Goal: Information Seeking & Learning: Learn about a topic

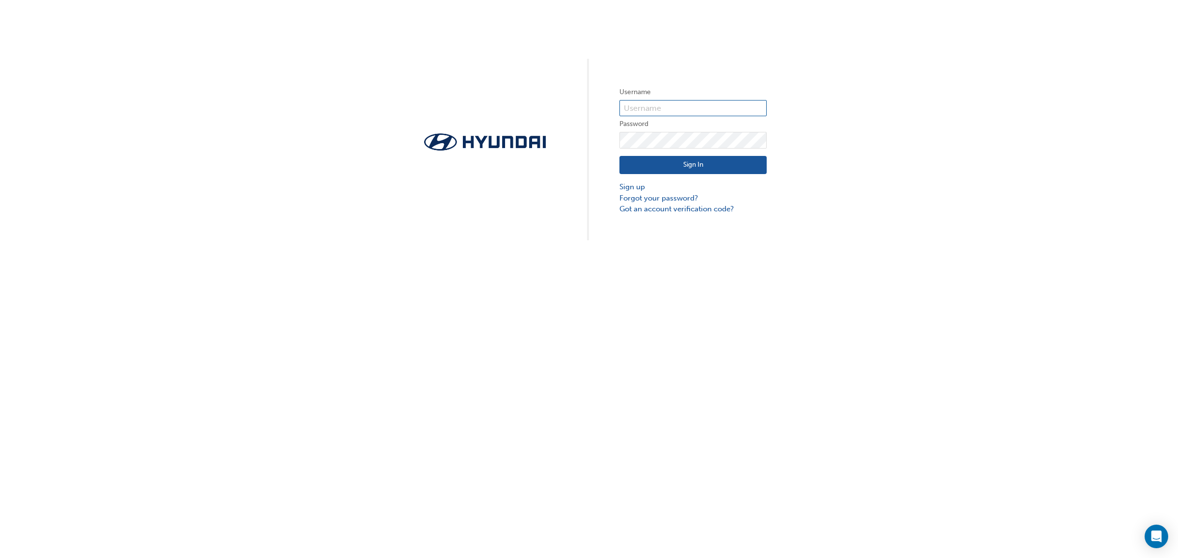
click at [713, 102] on input "text" at bounding box center [692, 108] width 147 height 17
type input "35477"
click button "Sign In" at bounding box center [692, 165] width 147 height 19
click at [695, 106] on input "text" at bounding box center [692, 108] width 147 height 17
type input "35477"
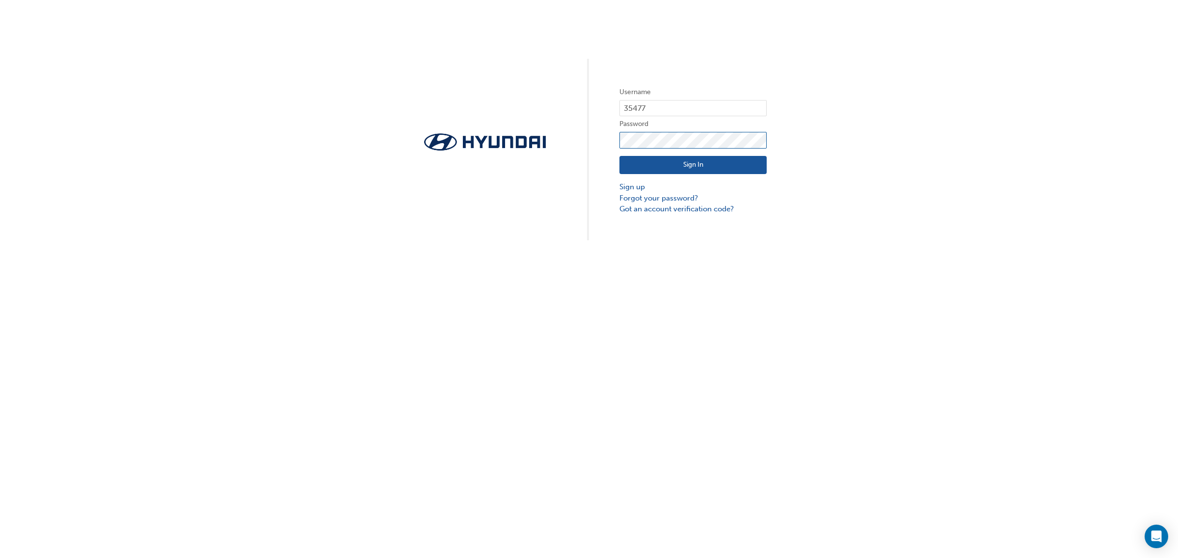
click button "Sign In" at bounding box center [692, 165] width 147 height 19
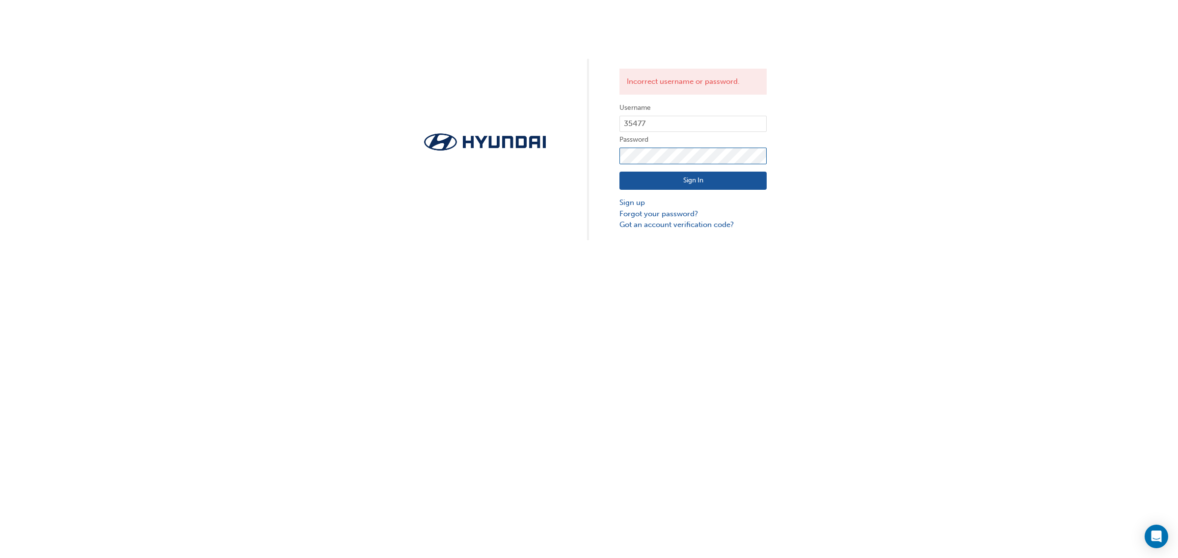
click button "Sign In" at bounding box center [692, 181] width 147 height 19
drag, startPoint x: 677, startPoint y: 123, endPoint x: 558, endPoint y: 118, distance: 119.4
click at [568, 134] on div "Incorrect username or password. Username 35477 Password Sign In Sign up Forgot …" at bounding box center [589, 120] width 1178 height 240
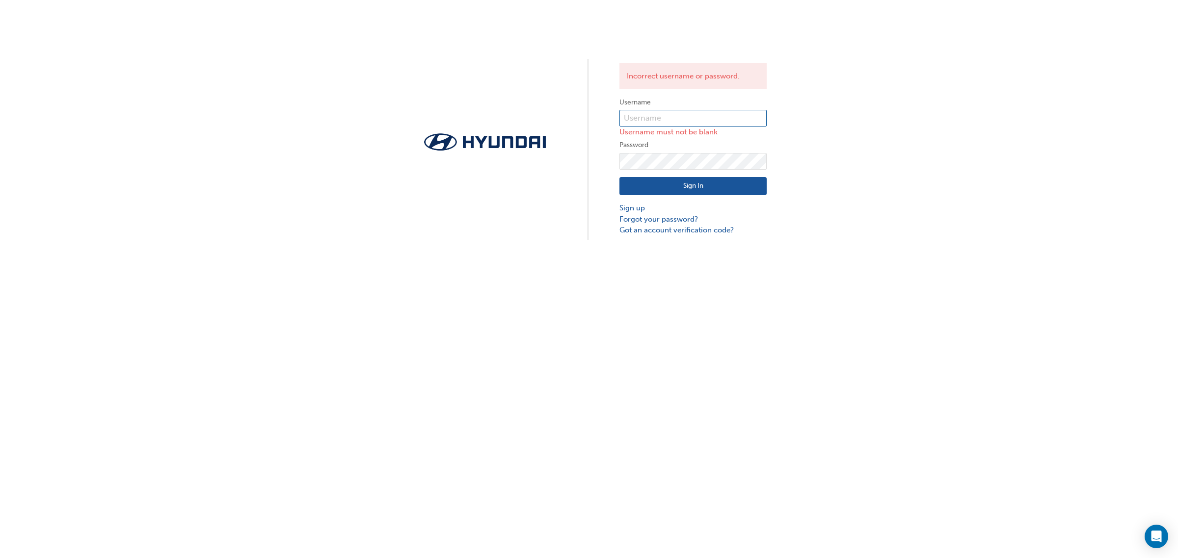
click at [632, 115] on input "text" at bounding box center [692, 118] width 147 height 17
type input "jade.jackson@autocorner.com.au"
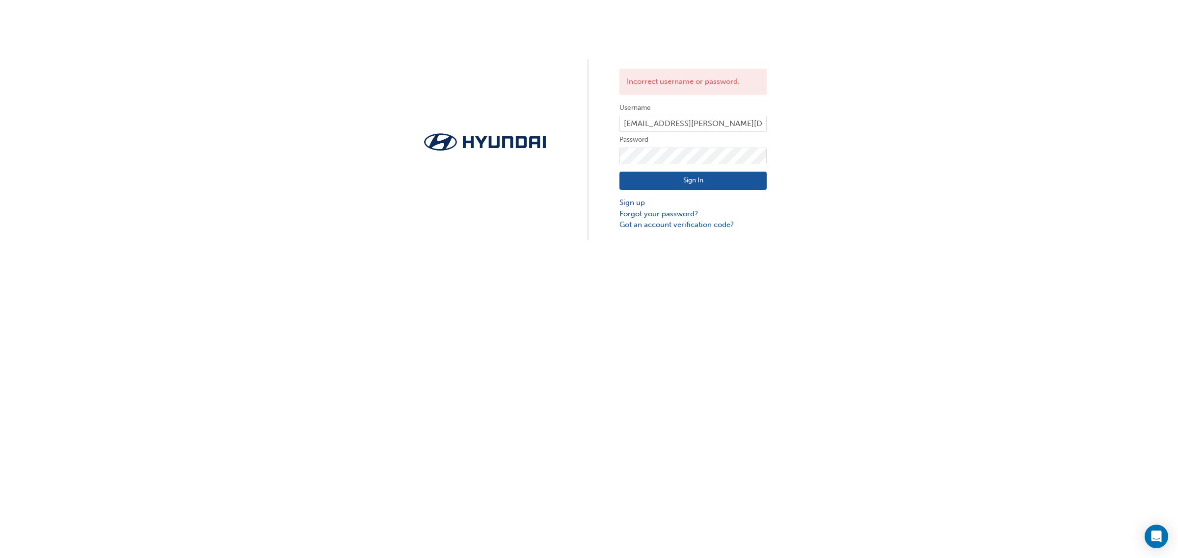
click at [681, 174] on button "Sign In" at bounding box center [692, 181] width 147 height 19
click at [587, 159] on div "Incorrect username or password. Username jade.jackson@autocorner.com.au Passwor…" at bounding box center [589, 120] width 1178 height 240
click button "Sign In" at bounding box center [692, 181] width 147 height 19
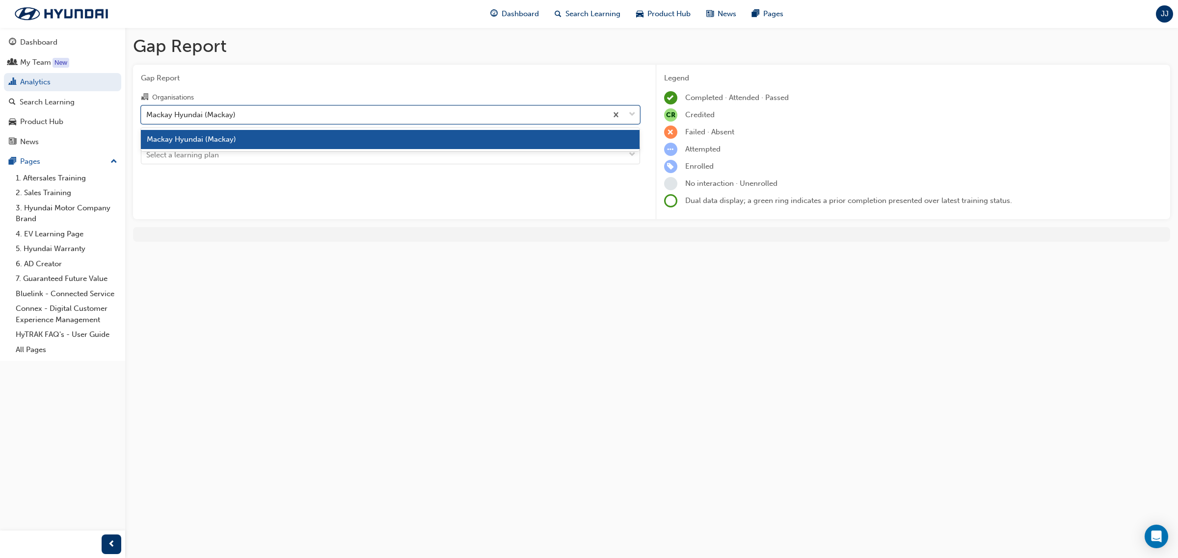
click at [278, 115] on div "Mackay Hyundai (Mackay)" at bounding box center [374, 114] width 466 height 17
click at [147, 115] on input "Organisations option Mackay Hyundai (Mackay) focused, 1 of 1. 1 result availabl…" at bounding box center [146, 114] width 1 height 8
click at [230, 139] on span "Mackay Hyundai (Mackay)" at bounding box center [191, 139] width 89 height 9
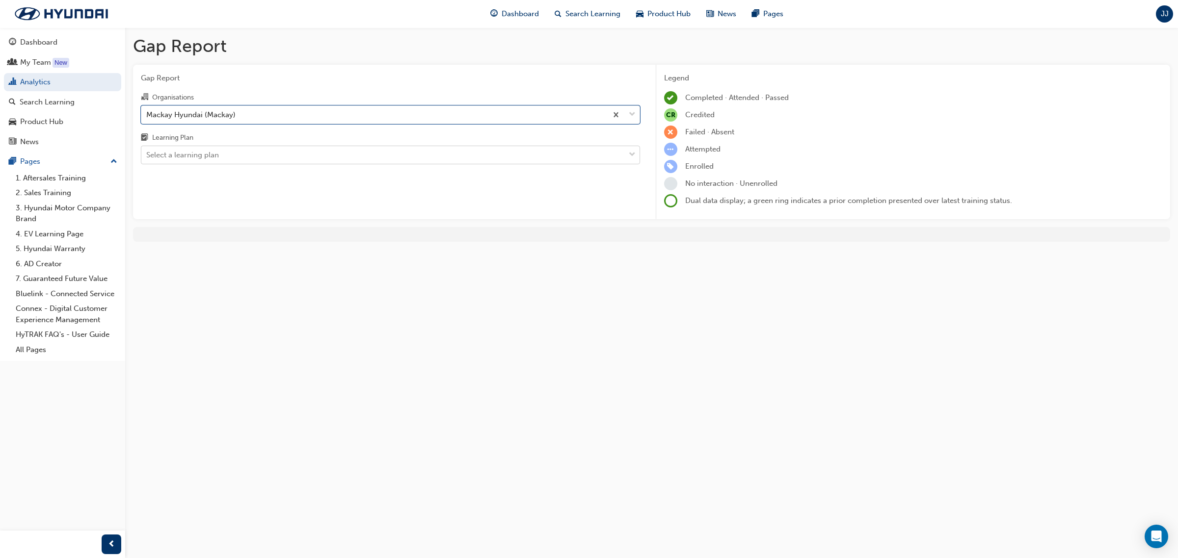
click at [220, 159] on div "Select a learning plan" at bounding box center [382, 155] width 483 height 17
click at [147, 159] on input "Learning Plan Select a learning plan" at bounding box center [146, 155] width 1 height 8
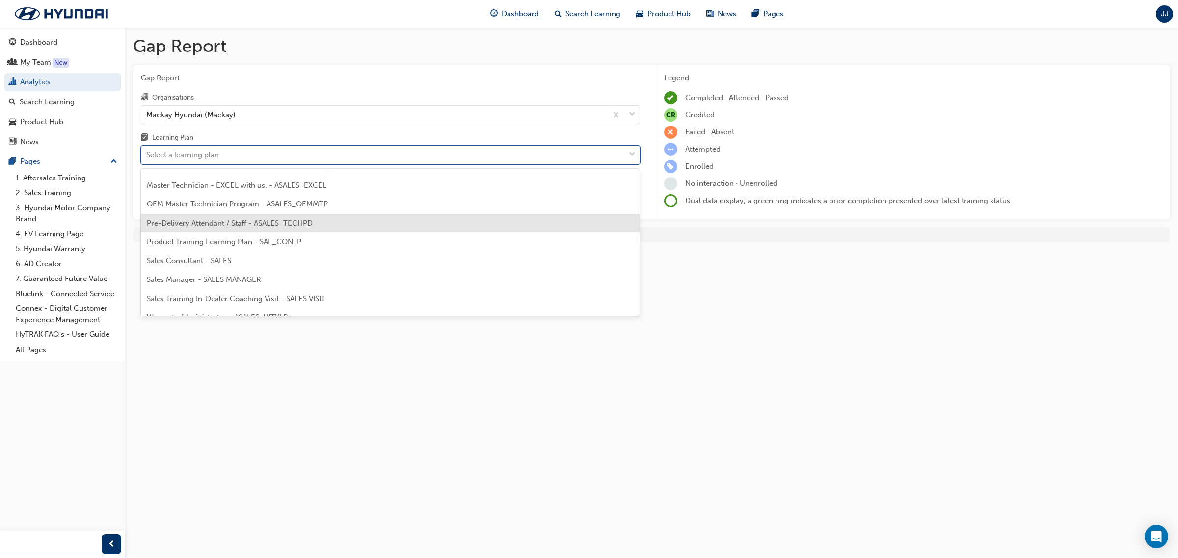
scroll to position [442, 0]
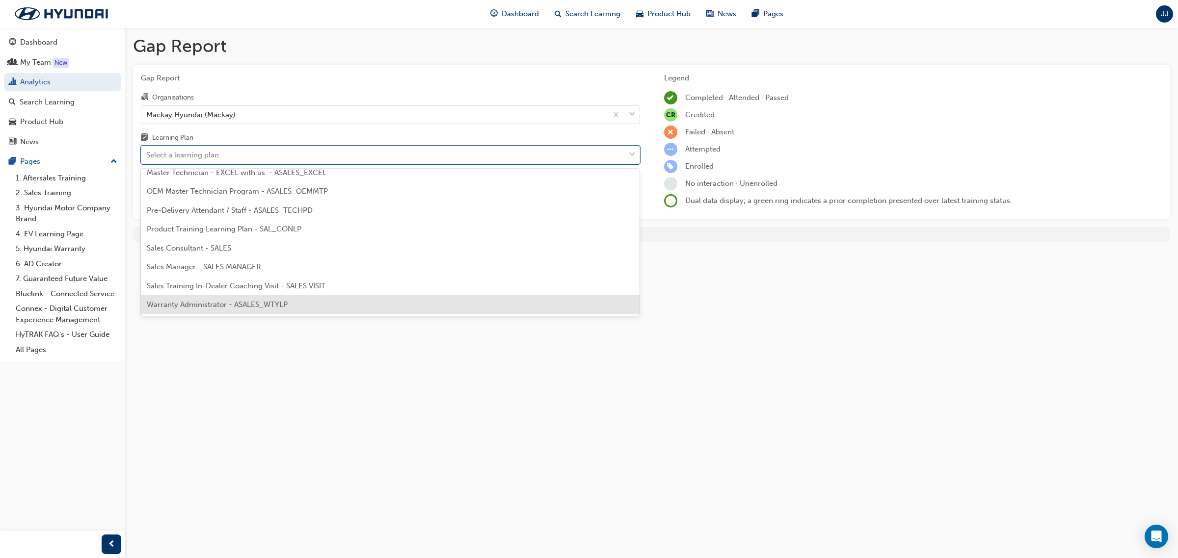
click at [233, 303] on span "Warranty Administrator - ASALES_WTYLP" at bounding box center [217, 304] width 141 height 9
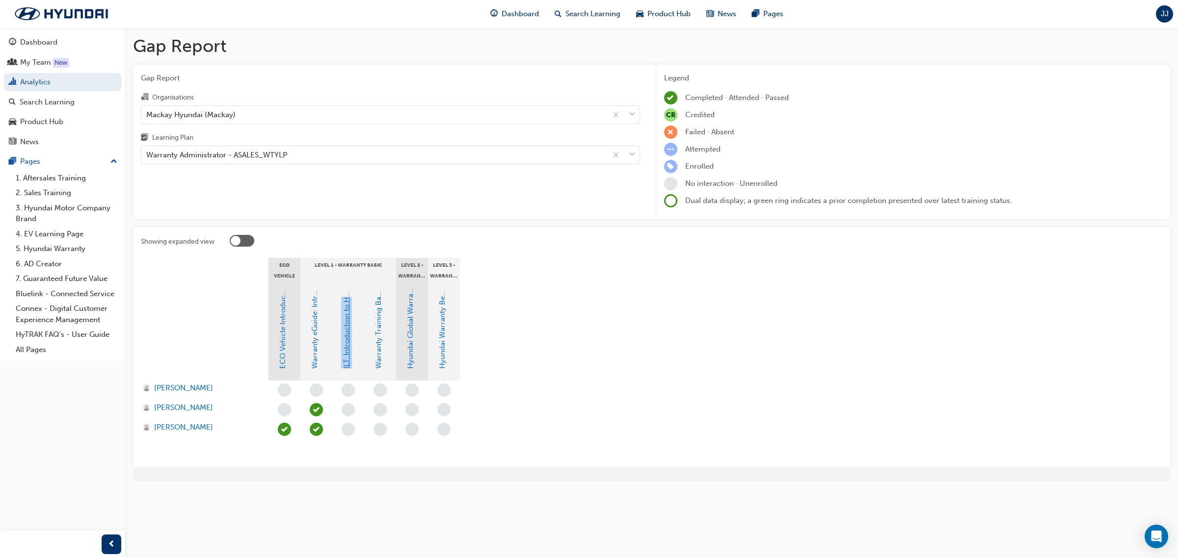
drag, startPoint x: 346, startPoint y: 371, endPoint x: 346, endPoint y: 288, distance: 82.4
click at [346, 288] on div "ILT: Introduction to Hyundai Warranty" at bounding box center [348, 332] width 32 height 98
click at [347, 334] on link "ILT: Introduction to Hyundai Warranty" at bounding box center [346, 305] width 9 height 128
click at [381, 339] on link "Warranty Training Basic" at bounding box center [378, 328] width 9 height 81
click at [345, 348] on link "ILT: Introduction to Hyundai Warranty" at bounding box center [346, 305] width 9 height 128
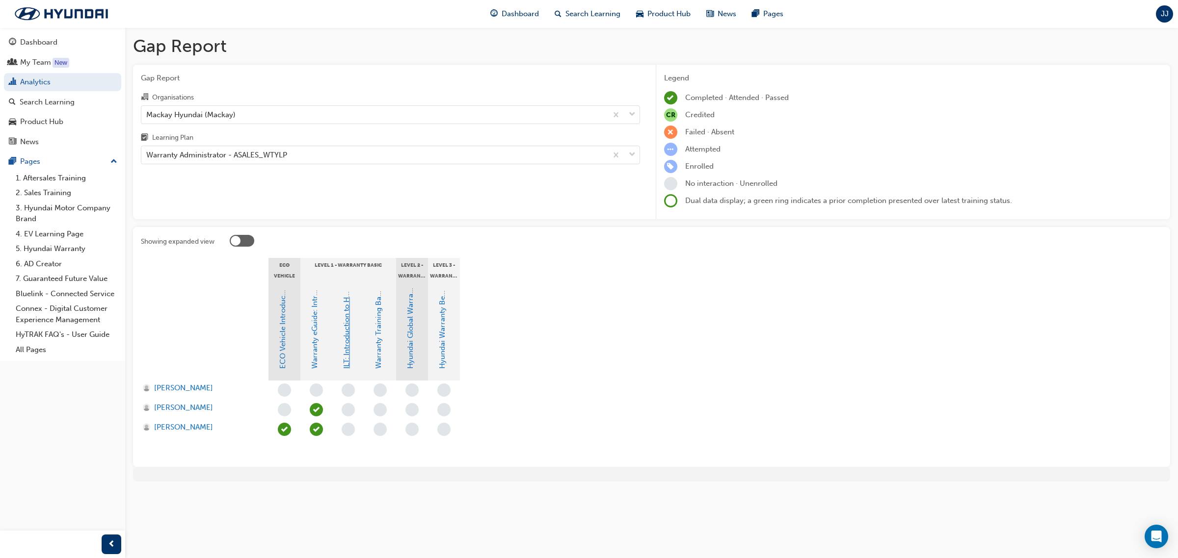
click at [347, 355] on link "ILT: Introduction to Hyundai Warranty" at bounding box center [346, 305] width 9 height 128
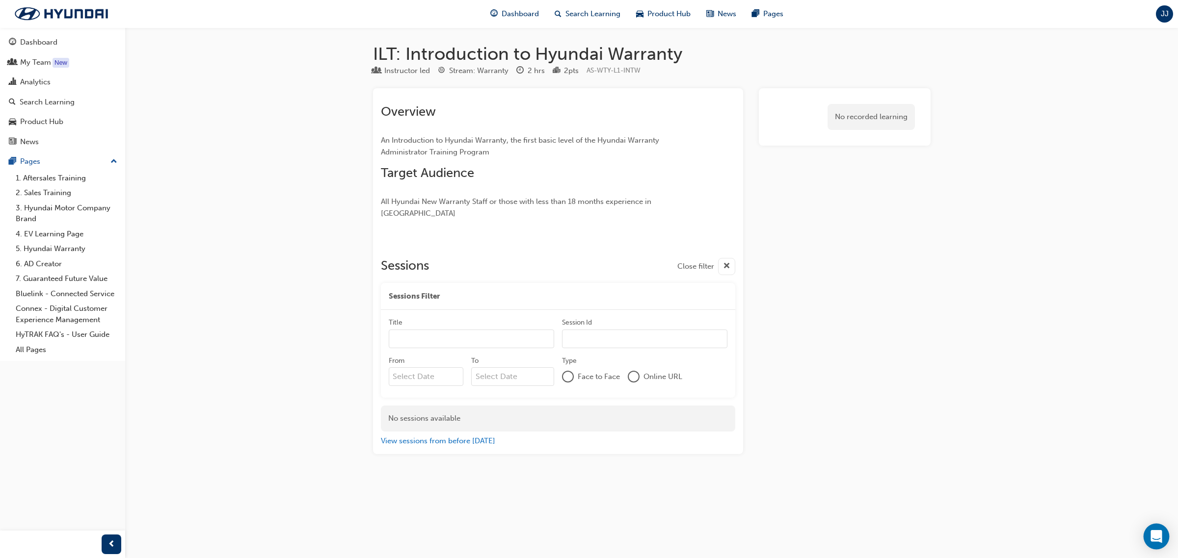
click at [1155, 536] on icon "Open Intercom Messenger" at bounding box center [1155, 536] width 11 height 13
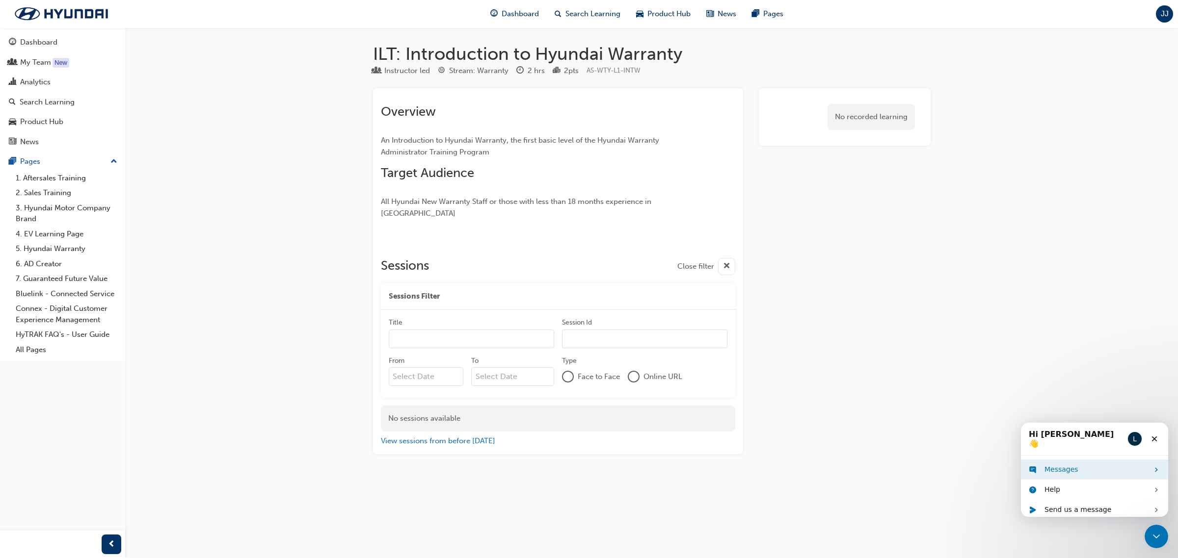
click at [1080, 464] on div "Messages" at bounding box center [1096, 469] width 104 height 10
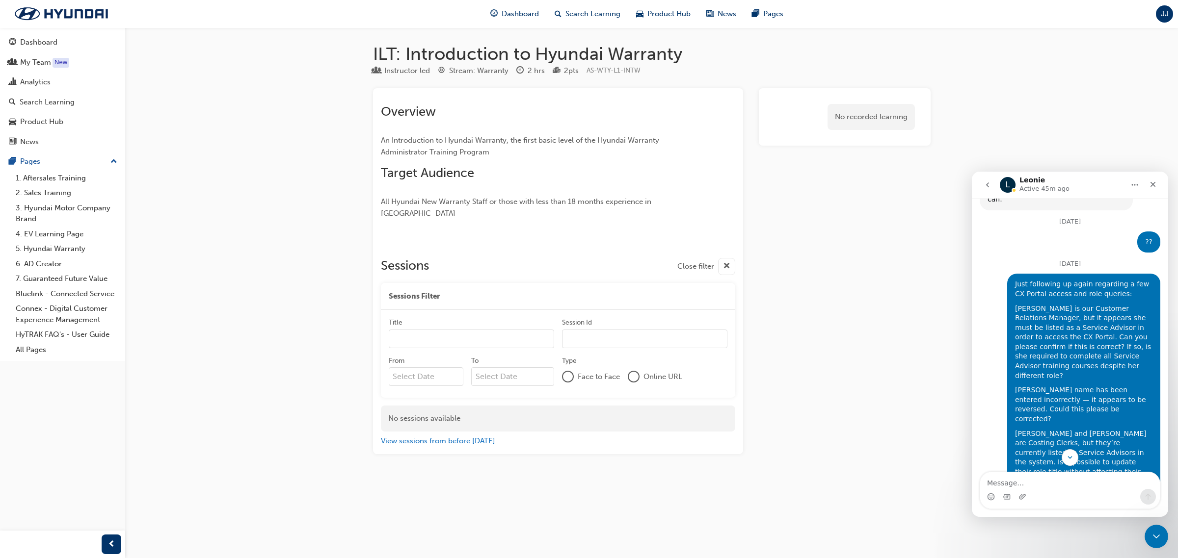
scroll to position [169, 0]
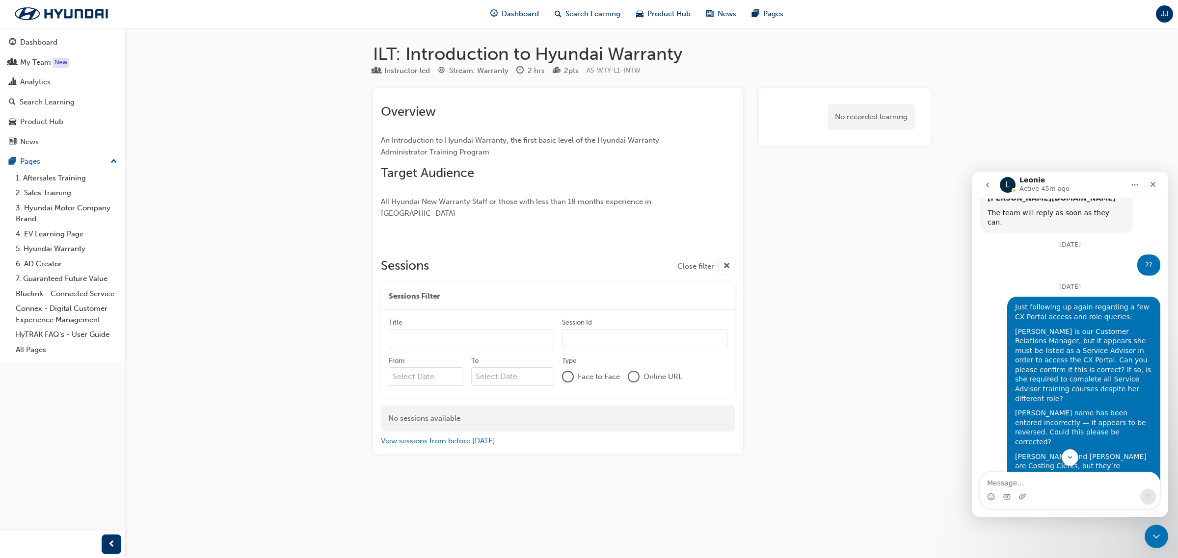
click at [1082, 185] on div "L Leonie Active 45m ago" at bounding box center [1062, 185] width 125 height 17
click at [988, 183] on icon "go back" at bounding box center [987, 185] width 3 height 5
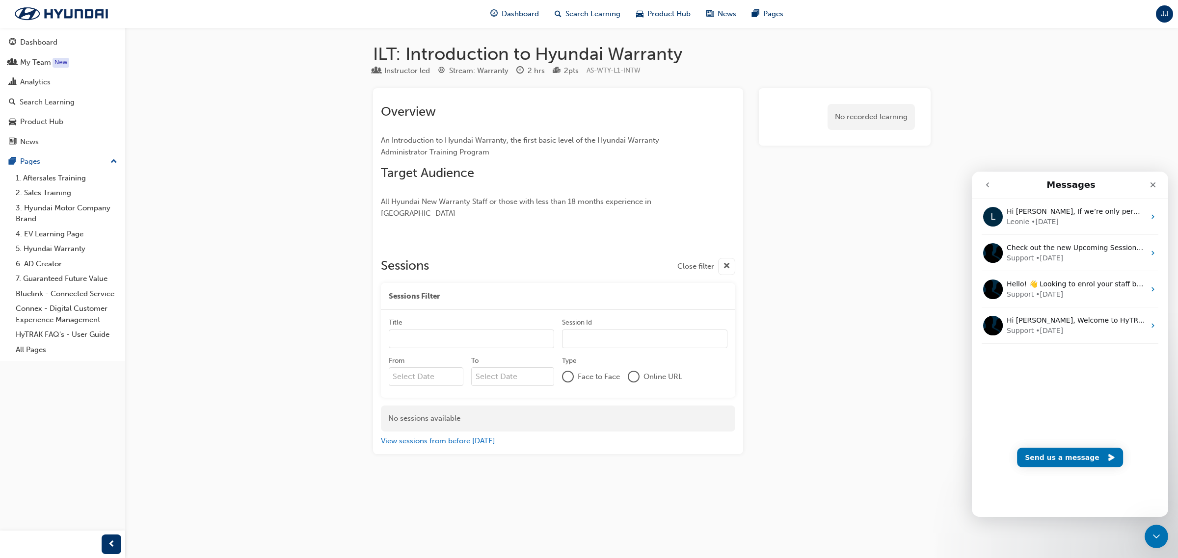
drag, startPoint x: 1083, startPoint y: 493, endPoint x: 2076, endPoint y: 306, distance: 1010.8
click at [1083, 493] on div "L Hi Leonie, If we’re only permitted to have one CRM (Customer Relations Manage…" at bounding box center [1070, 358] width 196 height 318
click at [1140, 138] on div "ILT: Introduction to Hyundai Warranty Instructor led Stream: Warranty 2 hrs 2 p…" at bounding box center [589, 279] width 1178 height 558
click at [1154, 186] on icon "Close" at bounding box center [1152, 185] width 5 height 5
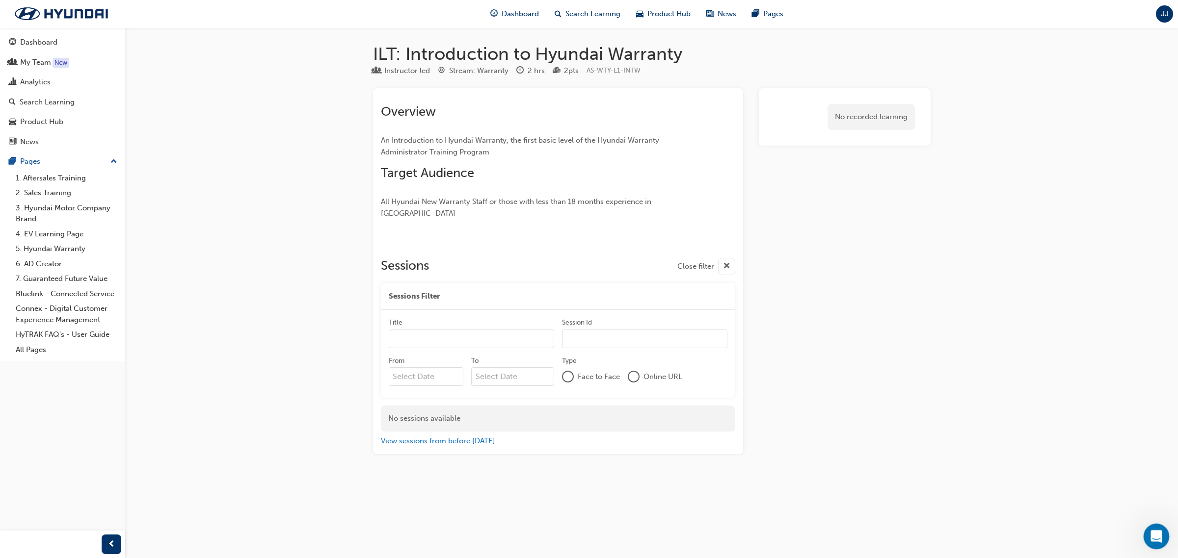
click at [1152, 533] on icon "Open Intercom Messenger" at bounding box center [1155, 536] width 16 height 16
